Goal: Information Seeking & Learning: Learn about a topic

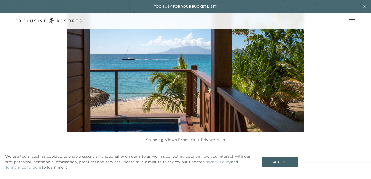
scroll to position [684, 0]
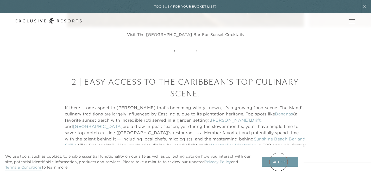
click at [279, 162] on button "Accept" at bounding box center [280, 162] width 36 height 10
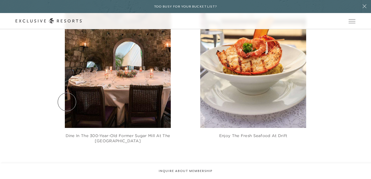
scroll to position [895, 0]
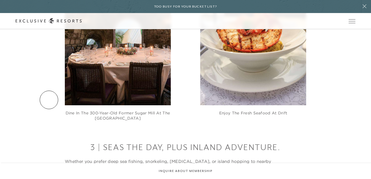
click at [49, 100] on div "Dine in the 300-year-old former sugar mill at the [GEOGRAPHIC_DATA] Enjoy the f…" at bounding box center [186, 42] width 340 height 156
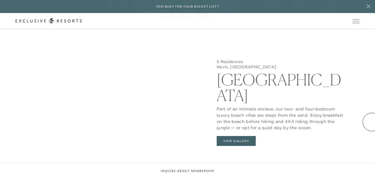
scroll to position [1966, 0]
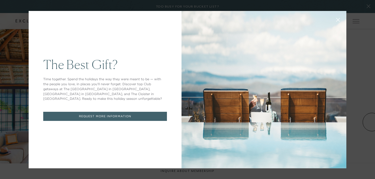
click at [336, 19] on icon at bounding box center [337, 19] width 3 height 3
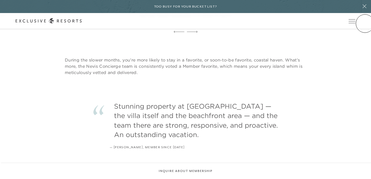
scroll to position [0, 0]
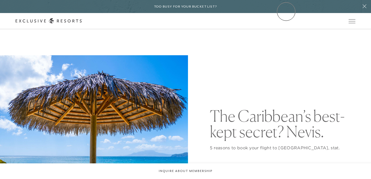
click at [286, 11] on div "Too busy for your bucket list?" at bounding box center [185, 6] width 371 height 13
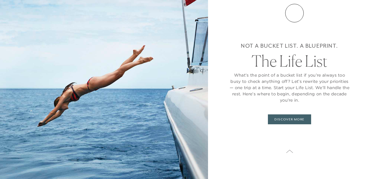
click at [294, 13] on div "Not a bucket list. A blueprint. The Life List What’s the point of a bucket list…" at bounding box center [289, 89] width 163 height 179
click at [293, 153] on icon at bounding box center [289, 151] width 7 height 4
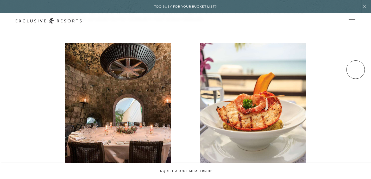
scroll to position [918, 0]
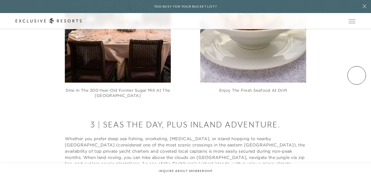
click at [356, 75] on div "Dine in the 300-year-old former sugar mill at the [GEOGRAPHIC_DATA] Enjoy the f…" at bounding box center [185, 9] width 371 height 177
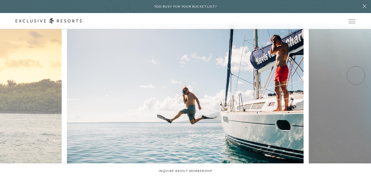
scroll to position [1176, 0]
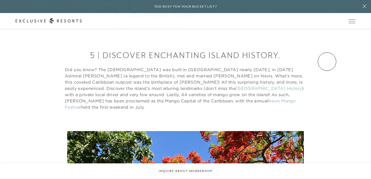
scroll to position [0, 0]
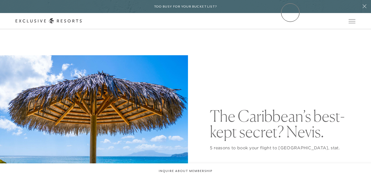
click at [290, 12] on div "Too busy for your bucket list?" at bounding box center [185, 6] width 371 height 13
